Goal: Find specific page/section: Find specific page/section

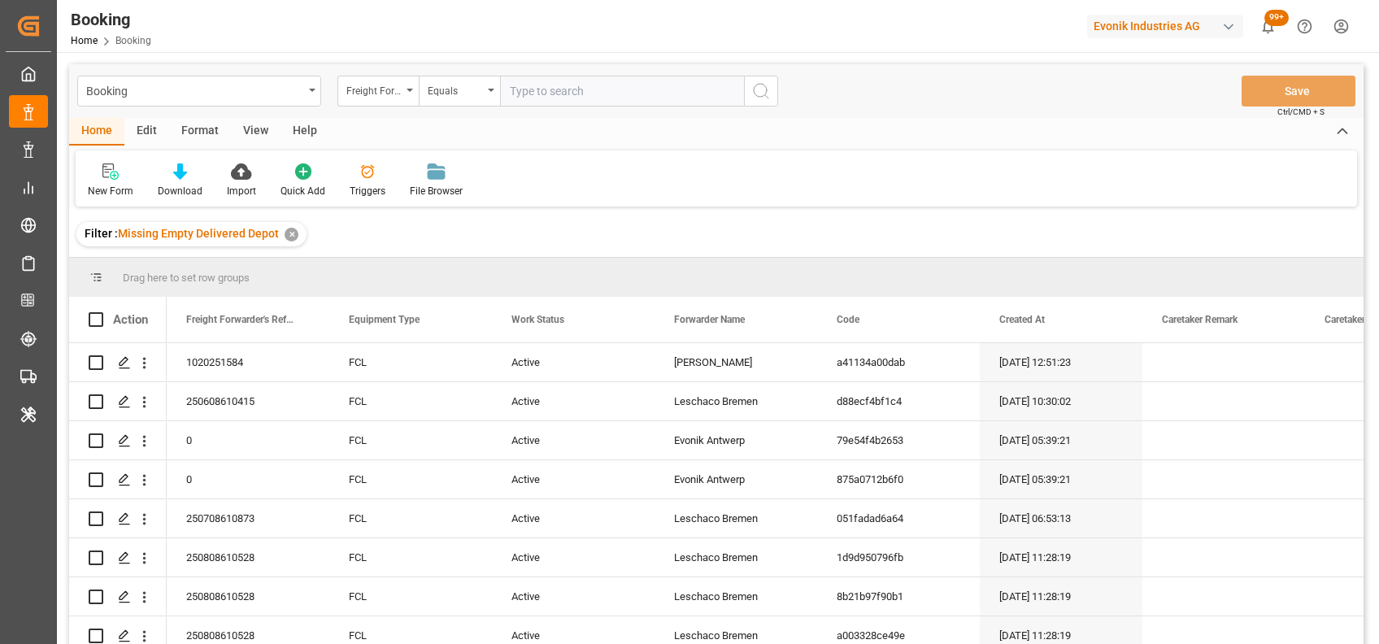
click at [198, 128] on div "Format" at bounding box center [200, 132] width 62 height 28
click at [107, 166] on icon at bounding box center [111, 171] width 15 height 16
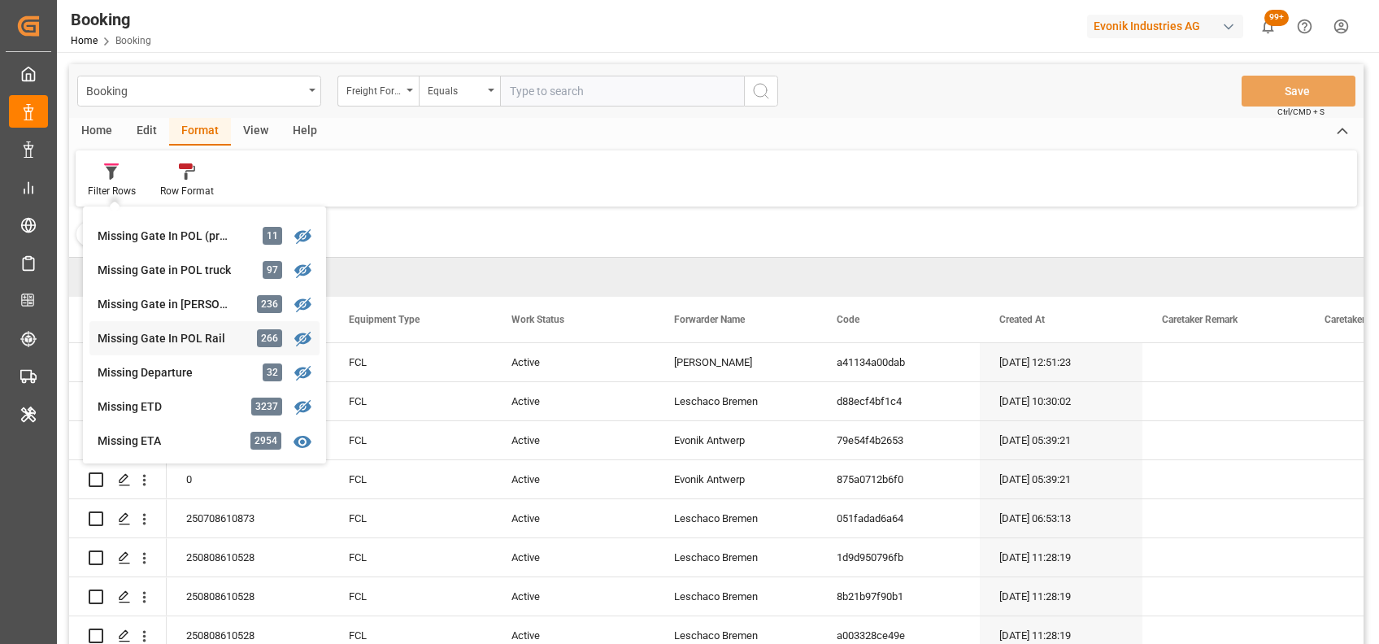
scroll to position [281, 0]
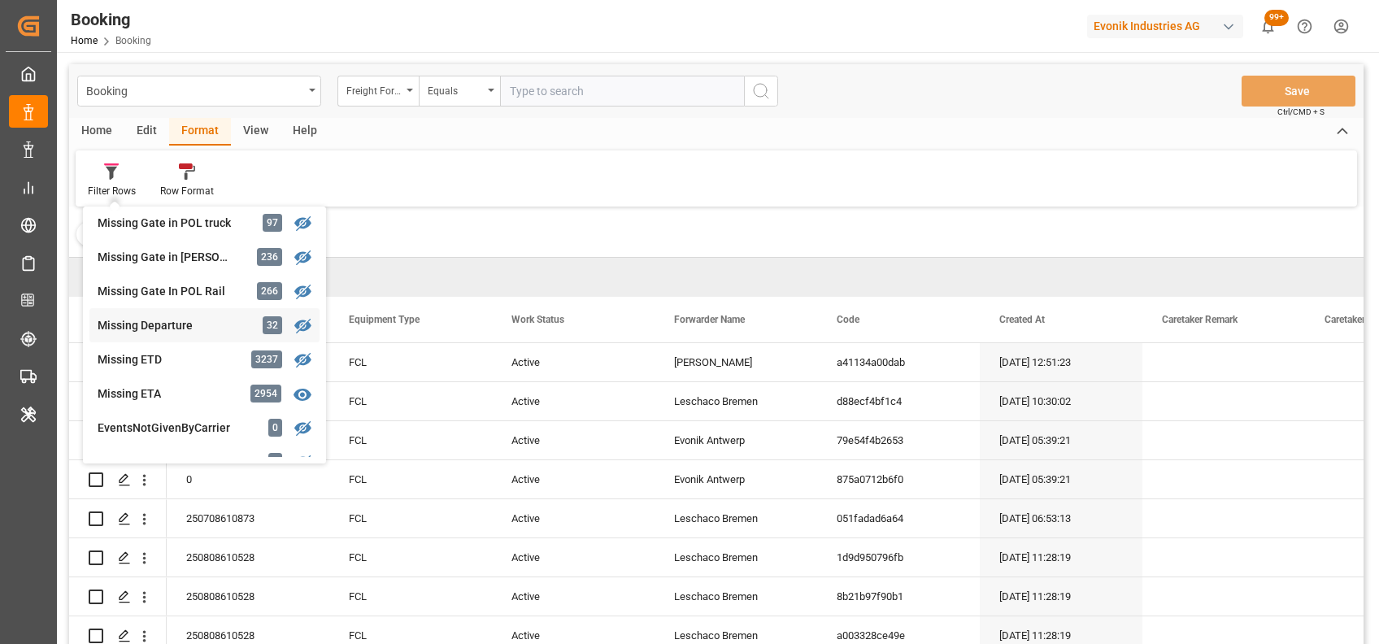
click at [138, 328] on div "Missing Departure" at bounding box center [169, 325] width 142 height 17
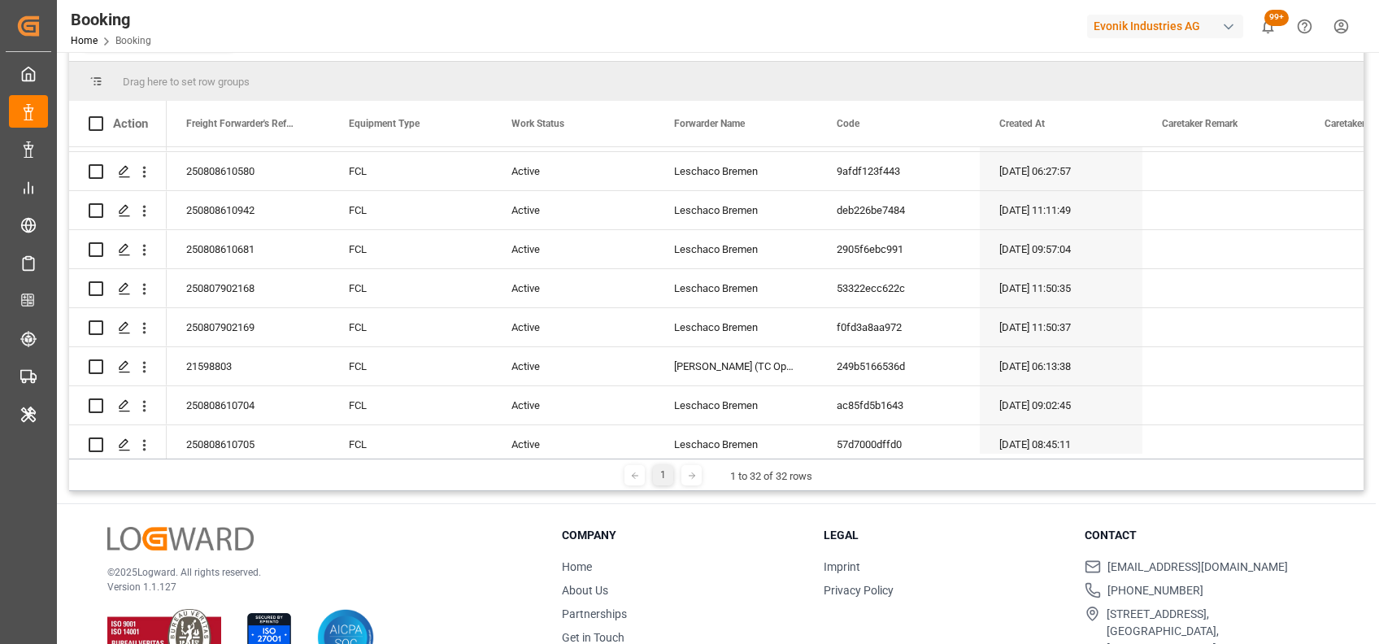
scroll to position [198, 0]
